Goal: Task Accomplishment & Management: Complete application form

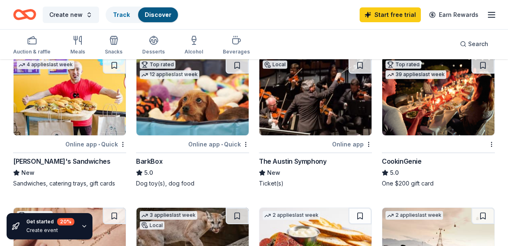
click at [74, 39] on icon "button" at bounding box center [75, 38] width 3 height 4
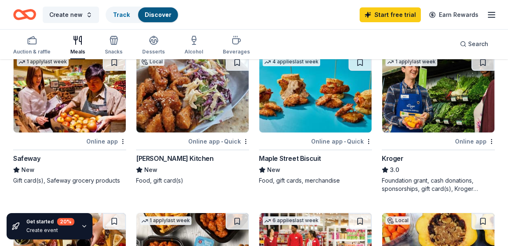
scroll to position [384, 0]
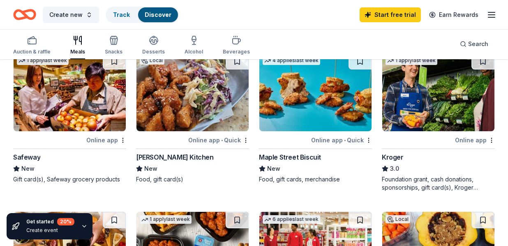
click at [423, 133] on div "1 apply last week Online app Kroger 3.0 Foundation grant, cash donations, spons…" at bounding box center [438, 122] width 113 height 139
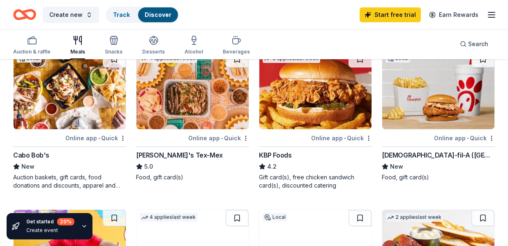
scroll to position [64, 0]
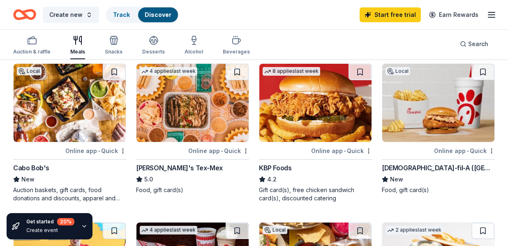
click at [439, 94] on img at bounding box center [438, 103] width 112 height 78
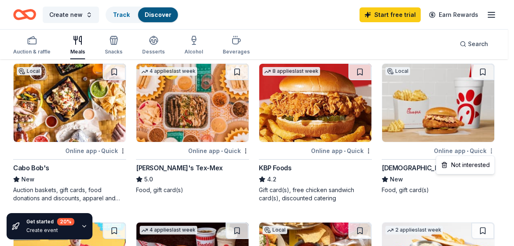
click at [491, 152] on html "Create new Track Discover Start free trial Earn Rewards Auction & raffle Meals …" at bounding box center [257, 59] width 514 height 246
click at [457, 152] on html "Create new Track Discover Start free trial Earn Rewards Auction & raffle Meals …" at bounding box center [257, 59] width 514 height 246
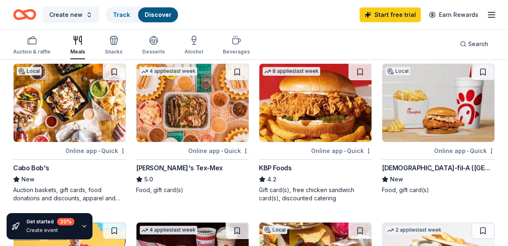
click at [457, 152] on div "Online app • Quick" at bounding box center [464, 150] width 61 height 10
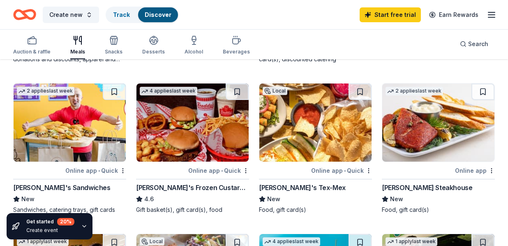
scroll to position [205, 0]
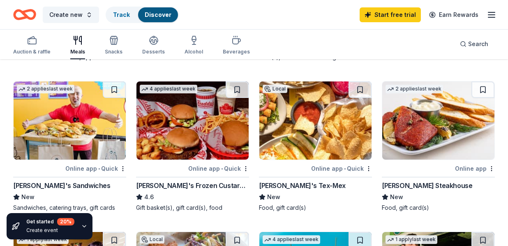
click at [88, 129] on img at bounding box center [70, 120] width 112 height 78
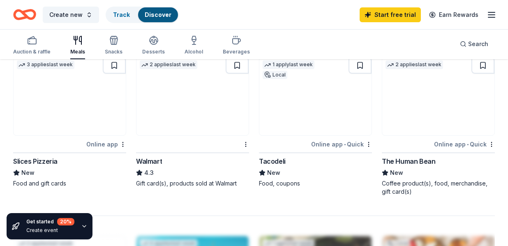
scroll to position [701, 0]
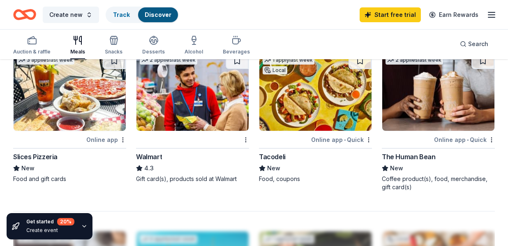
click at [320, 138] on div "Online app • Quick" at bounding box center [341, 139] width 61 height 10
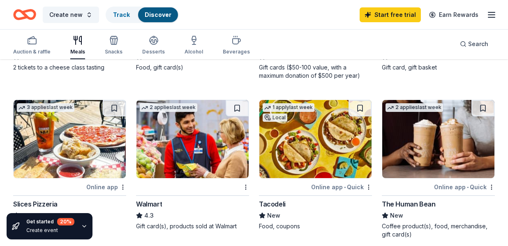
scroll to position [653, 0]
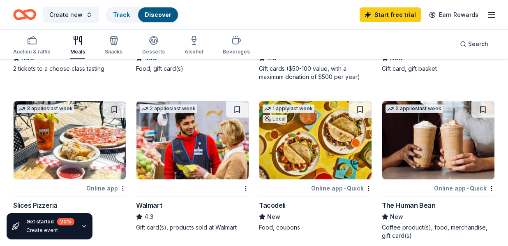
click at [186, 154] on img at bounding box center [192, 140] width 112 height 78
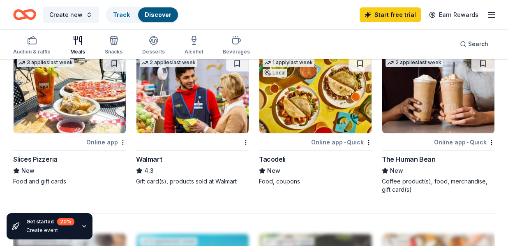
scroll to position [698, 0]
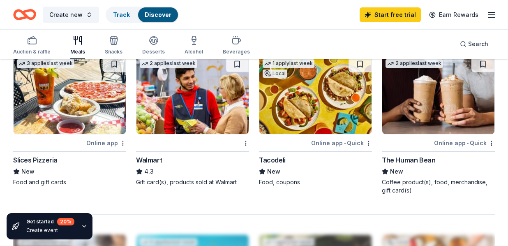
click at [96, 142] on div "Online app" at bounding box center [106, 143] width 40 height 10
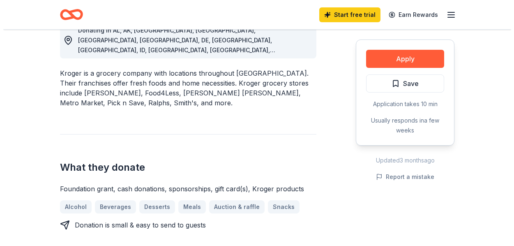
scroll to position [227, 0]
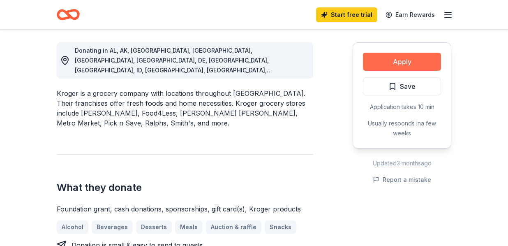
click at [414, 61] on button "Apply" at bounding box center [402, 62] width 78 height 18
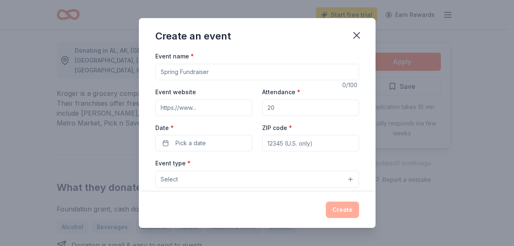
click at [251, 69] on input "Event name *" at bounding box center [257, 72] width 204 height 16
type input "Sober Summer Social"
click at [221, 110] on input "Event website" at bounding box center [203, 107] width 97 height 16
click at [274, 107] on input "Attendance *" at bounding box center [310, 107] width 97 height 16
type input "50"
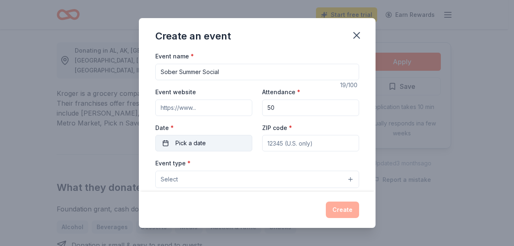
click at [216, 140] on button "Pick a date" at bounding box center [203, 143] width 97 height 16
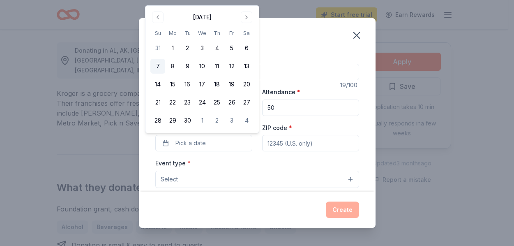
click at [160, 66] on button "7" at bounding box center [157, 66] width 15 height 15
click at [248, 168] on div "Event type * Select" at bounding box center [257, 173] width 204 height 30
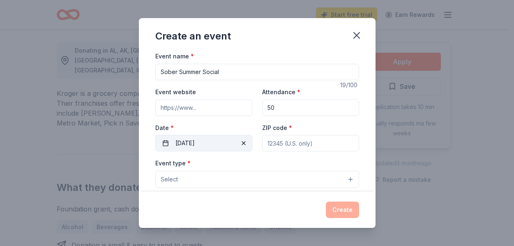
click at [214, 144] on button "09/07/2025" at bounding box center [203, 143] width 97 height 16
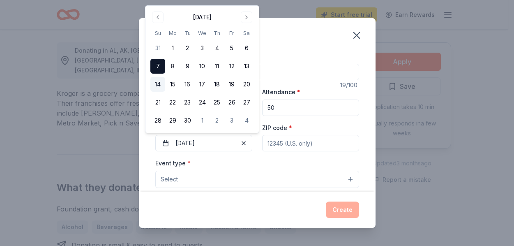
click at [155, 84] on button "14" at bounding box center [157, 84] width 15 height 15
click at [277, 138] on input "ZIP code *" at bounding box center [310, 143] width 97 height 16
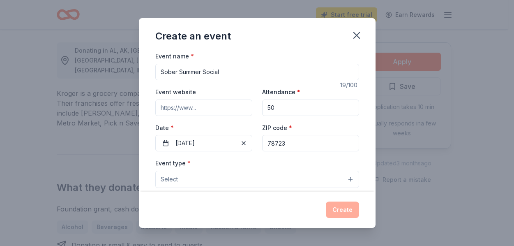
type input "78723"
click at [267, 175] on button "Select" at bounding box center [257, 178] width 204 height 17
click at [331, 176] on button "Select" at bounding box center [257, 178] width 204 height 17
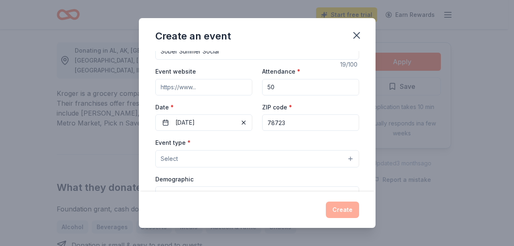
scroll to position [24, 0]
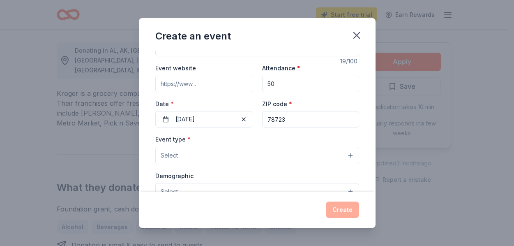
click at [165, 84] on input "Event website" at bounding box center [203, 84] width 97 height 16
paste input "https://www.sweatpals.com/event/super-sober-summer-social?utm_source=shared_lin…"
type input "https://www.sweatpals.com/event/super-sober-summer-social?utm_source=shared_lin…"
click at [182, 149] on button "Select" at bounding box center [257, 155] width 204 height 17
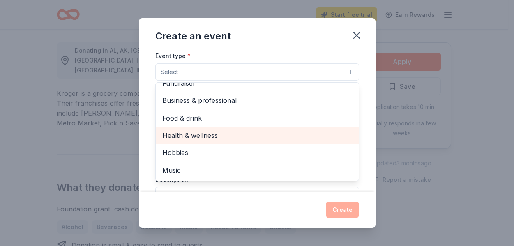
scroll to position [9, 0]
click at [242, 134] on span "Health & wellness" at bounding box center [257, 135] width 190 height 11
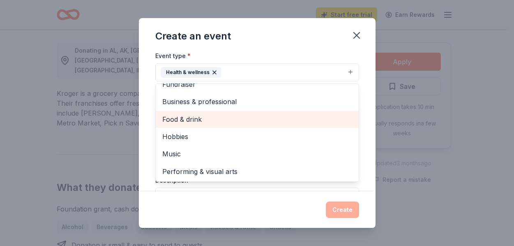
click at [214, 120] on span "Food & drink" at bounding box center [257, 119] width 190 height 11
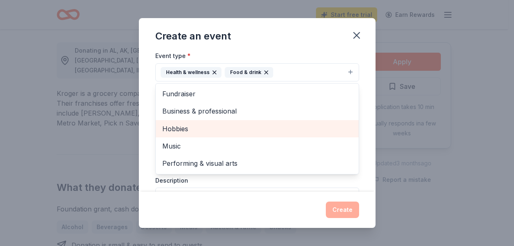
scroll to position [0, 0]
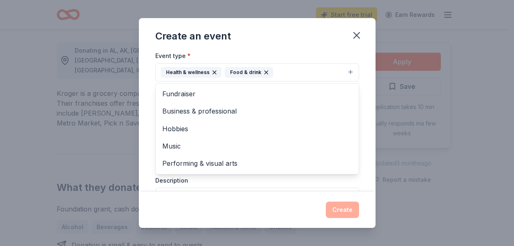
click at [355, 178] on div "Event name * Sober Summer Social 19 /100 Event website https://www.sweatpals.co…" at bounding box center [257, 121] width 237 height 140
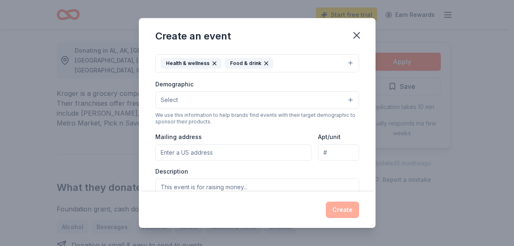
scroll to position [115, 0]
click at [256, 103] on button "Select" at bounding box center [257, 100] width 204 height 17
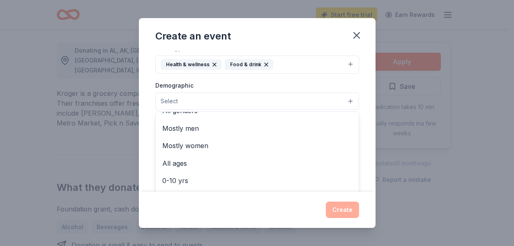
scroll to position [10, 0]
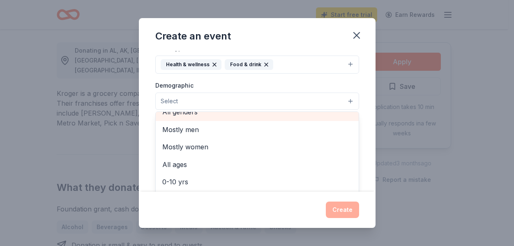
click at [199, 116] on span "All genders" at bounding box center [257, 111] width 190 height 11
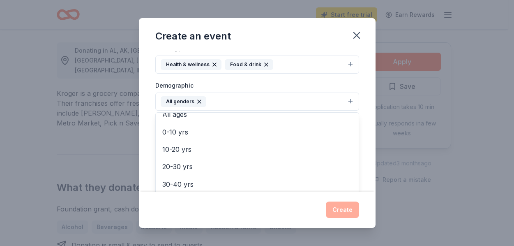
scroll to position [53, 0]
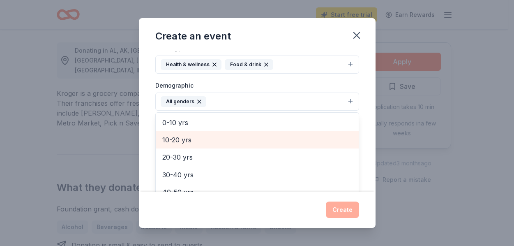
click at [184, 142] on span "10-20 yrs" at bounding box center [257, 139] width 190 height 11
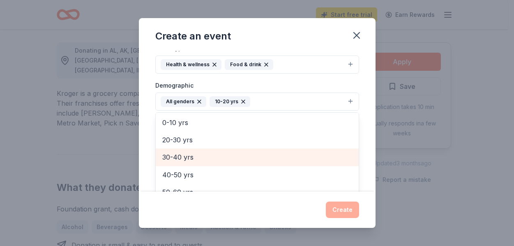
click at [183, 157] on span "30-40 yrs" at bounding box center [257, 157] width 190 height 11
click at [184, 157] on span "40-50 yrs" at bounding box center [257, 157] width 190 height 11
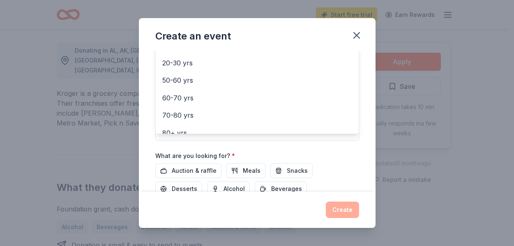
click at [351, 159] on div "Event name * Sober Summer Social 19 /100 Event website https://www.sweatpals.co…" at bounding box center [257, 49] width 204 height 381
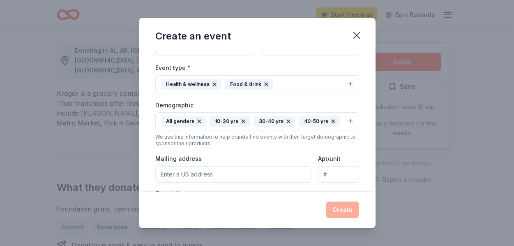
click at [170, 175] on input "Mailing address" at bounding box center [233, 174] width 156 height 16
type input "4516 Page Street, Austin, TX, 78723"
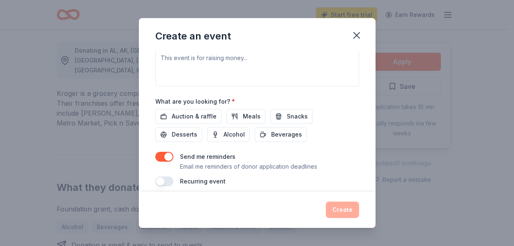
scroll to position [247, 0]
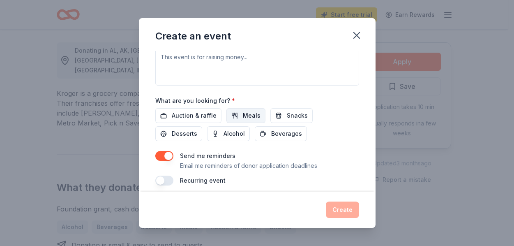
click at [248, 117] on span "Meals" at bounding box center [252, 115] width 18 height 10
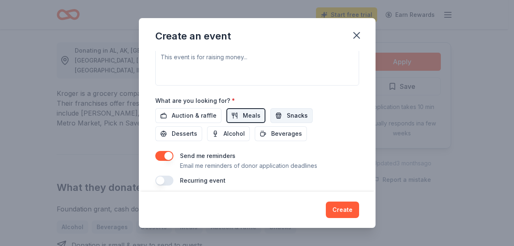
click at [280, 119] on button "Snacks" at bounding box center [291, 115] width 42 height 15
click at [280, 134] on span "Beverages" at bounding box center [286, 134] width 31 height 10
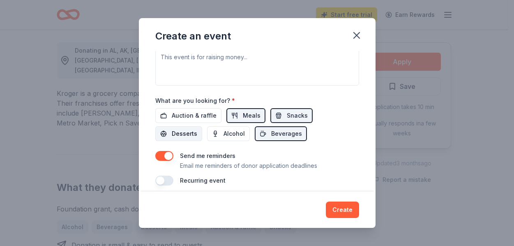
click at [184, 132] on span "Desserts" at bounding box center [184, 134] width 25 height 10
click at [166, 156] on button "button" at bounding box center [164, 156] width 18 height 10
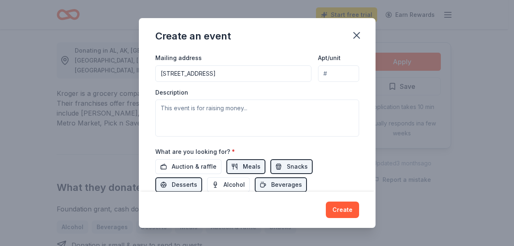
scroll to position [196, 0]
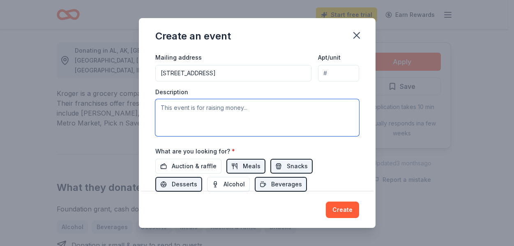
click at [207, 114] on textarea at bounding box center [257, 117] width 204 height 37
paste textarea "The Super Sober Summer Social is a free, community-centered event designed to p…"
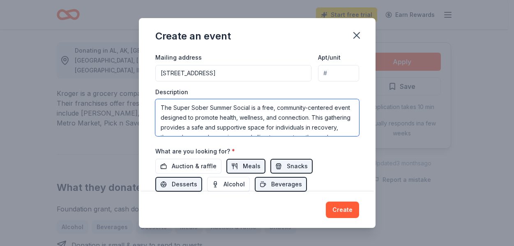
scroll to position [84, 0]
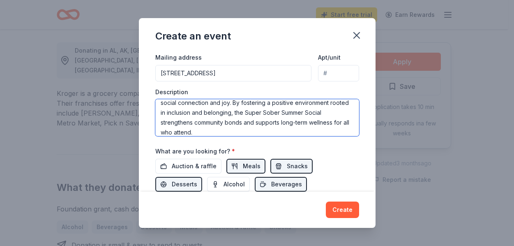
type textarea "The Super Sober Summer Social is a free, community-centered event designed to p…"
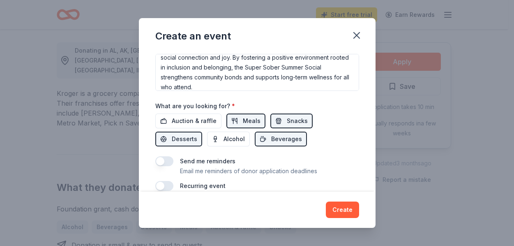
scroll to position [254, 0]
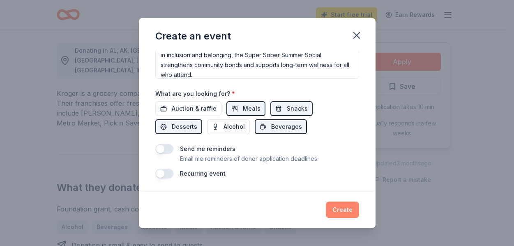
click at [340, 209] on button "Create" at bounding box center [342, 209] width 33 height 16
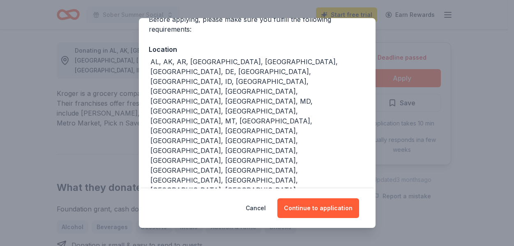
scroll to position [101, 0]
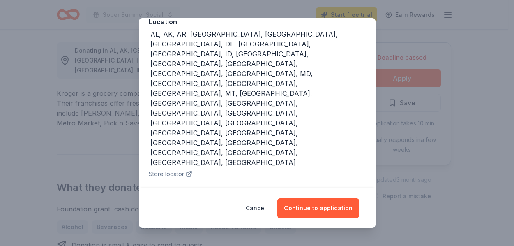
click at [320, 214] on button "Continue to application" at bounding box center [318, 208] width 82 height 20
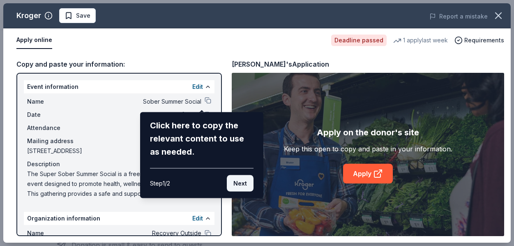
click at [238, 186] on button "Next" at bounding box center [240, 183] width 27 height 16
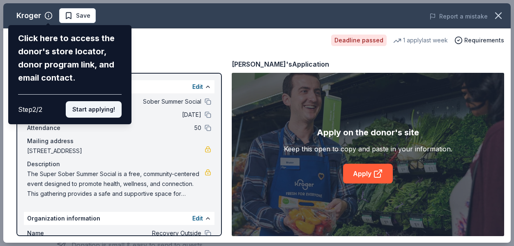
click at [98, 107] on button "Start applying!" at bounding box center [94, 109] width 56 height 16
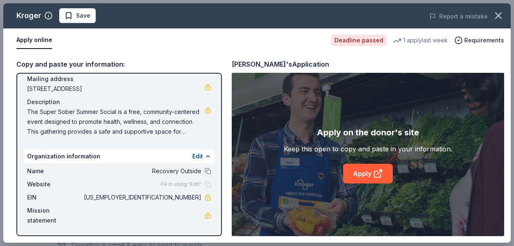
scroll to position [0, 0]
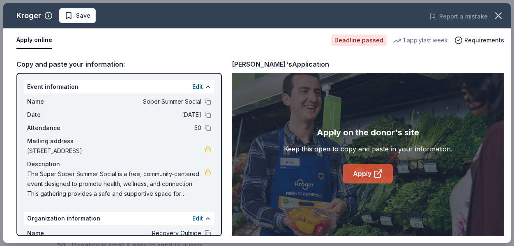
click at [370, 174] on link "Apply" at bounding box center [368, 173] width 50 height 20
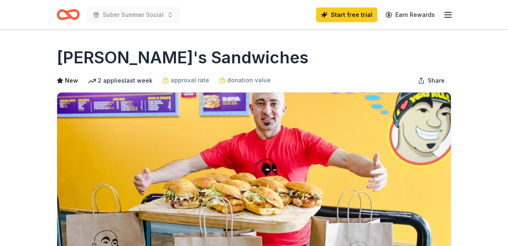
drag, startPoint x: 506, startPoint y: 45, endPoint x: 507, endPoint y: 62, distance: 16.8
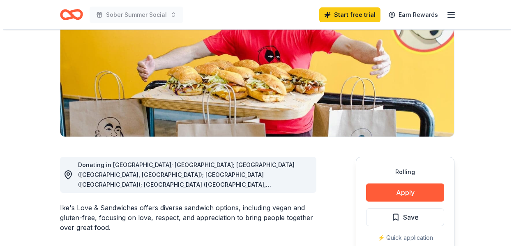
scroll to position [160, 0]
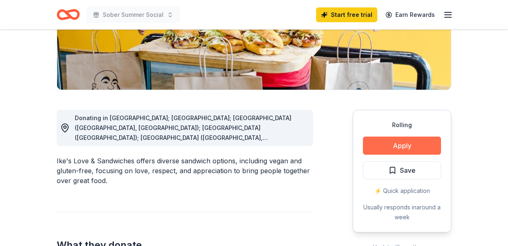
click at [398, 141] on button "Apply" at bounding box center [402, 145] width 78 height 18
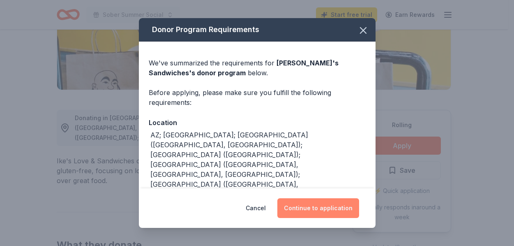
click at [315, 203] on button "Continue to application" at bounding box center [318, 208] width 82 height 20
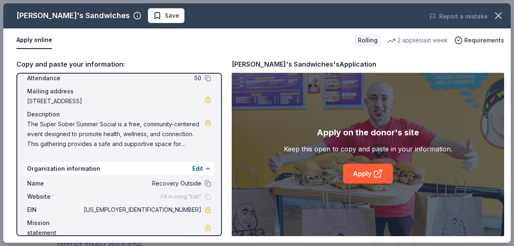
scroll to position [62, 0]
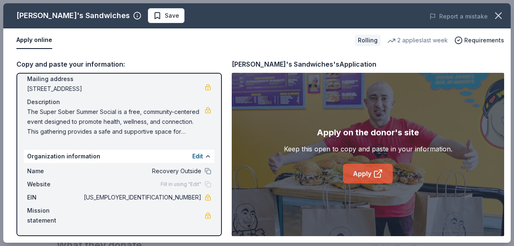
click at [363, 174] on link "Apply" at bounding box center [368, 173] width 50 height 20
click at [33, 112] on span "The Super Sober Summer Social is a free, community-centered event designed to p…" at bounding box center [115, 122] width 177 height 30
click at [194, 154] on button "Edit" at bounding box center [197, 156] width 11 height 10
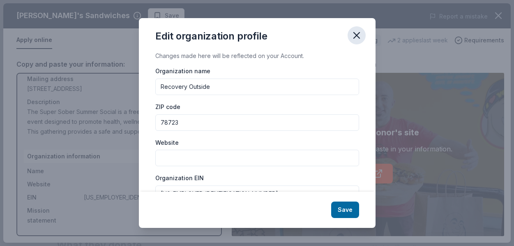
click at [355, 35] on icon "button" at bounding box center [356, 35] width 11 height 11
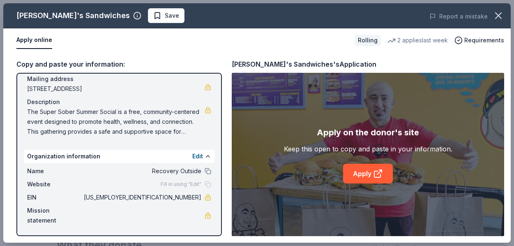
click at [30, 109] on span "The Super Sober Summer Social is a free, community-centered event designed to p…" at bounding box center [115, 122] width 177 height 30
click at [147, 117] on span "The Super Sober Summer Social is a free, community-centered event designed to p…" at bounding box center [115, 122] width 177 height 30
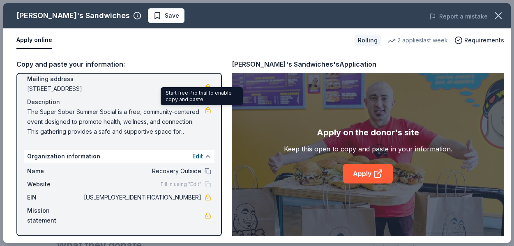
click at [205, 109] on link at bounding box center [208, 110] width 7 height 7
